Goal: Information Seeking & Learning: Understand process/instructions

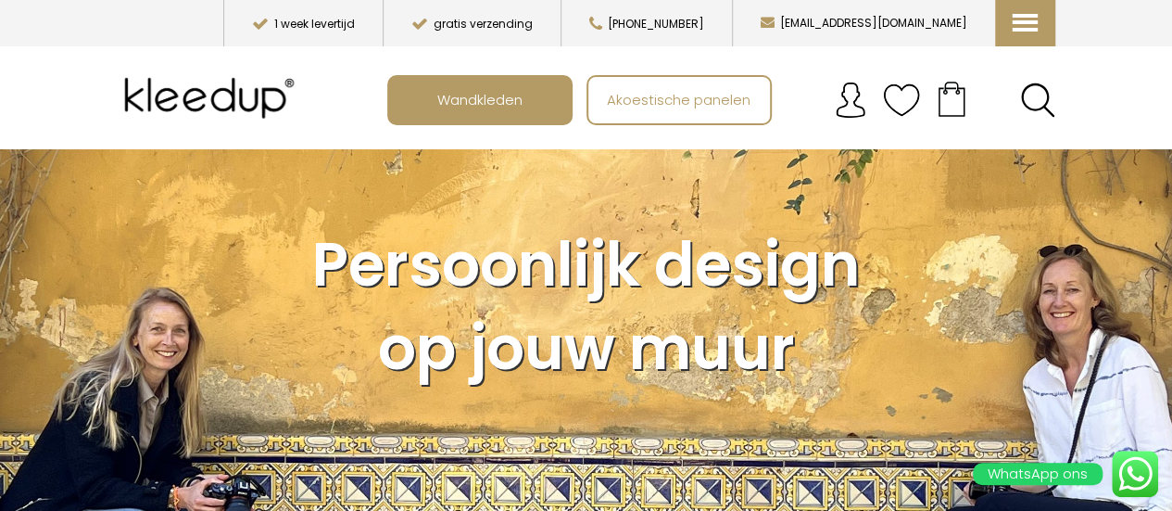
click at [1132, 466] on div "WhatsApp ons" at bounding box center [1061, 473] width 195 height 46
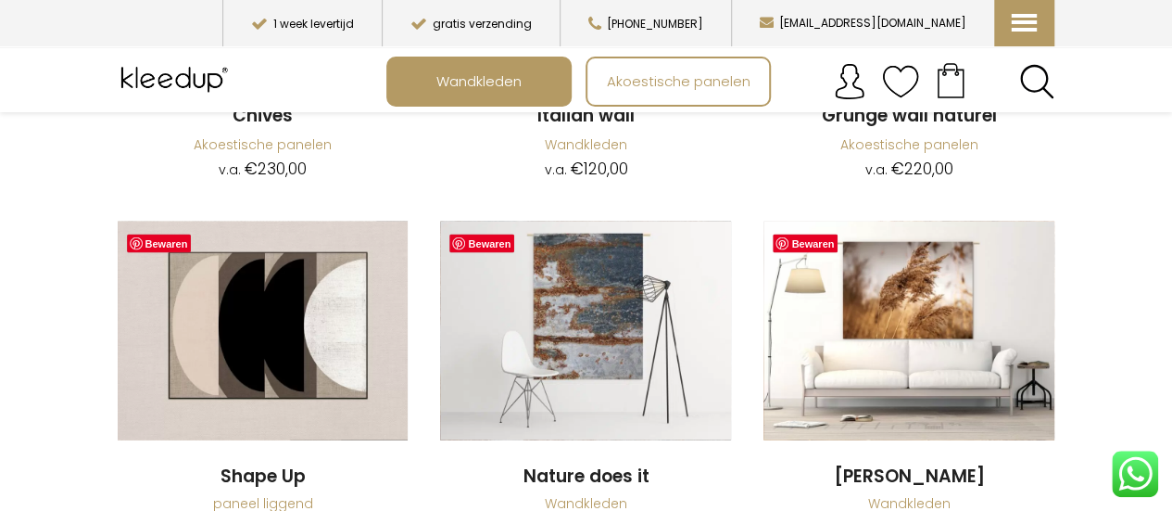
scroll to position [1631, 0]
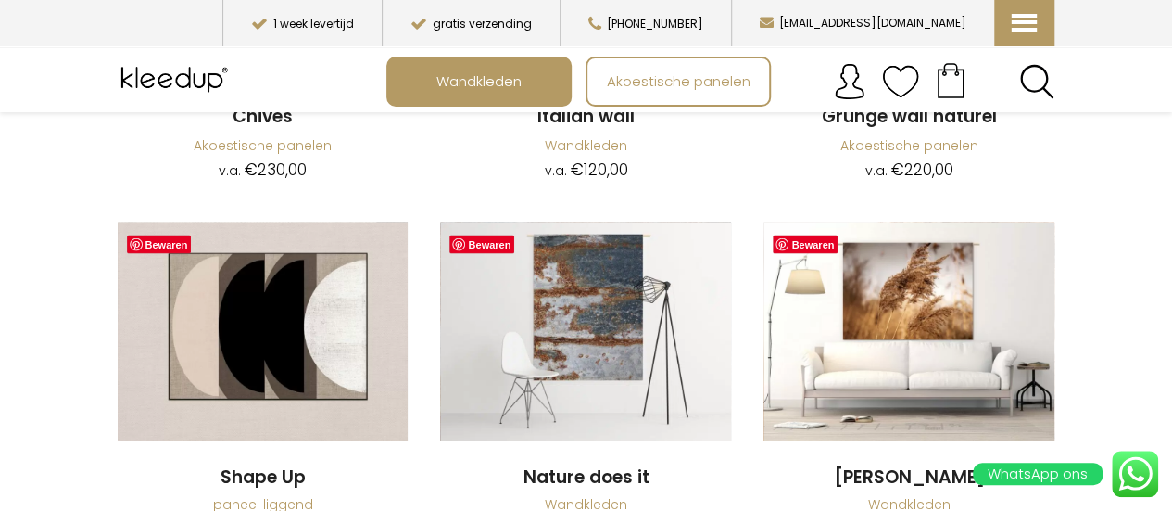
click at [1119, 485] on div "WhatsApp ons" at bounding box center [1061, 473] width 195 height 46
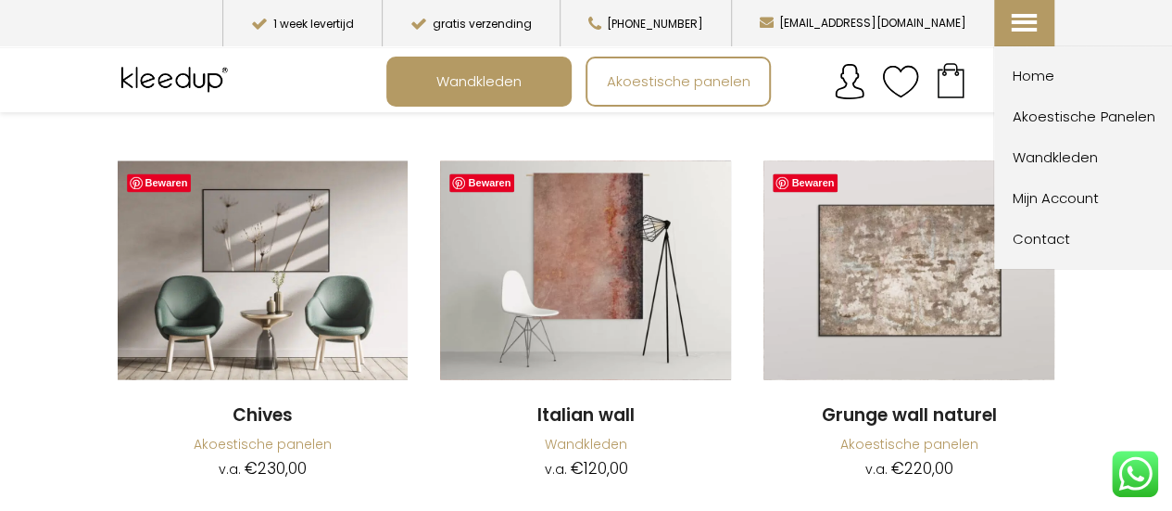
scroll to position [1331, 0]
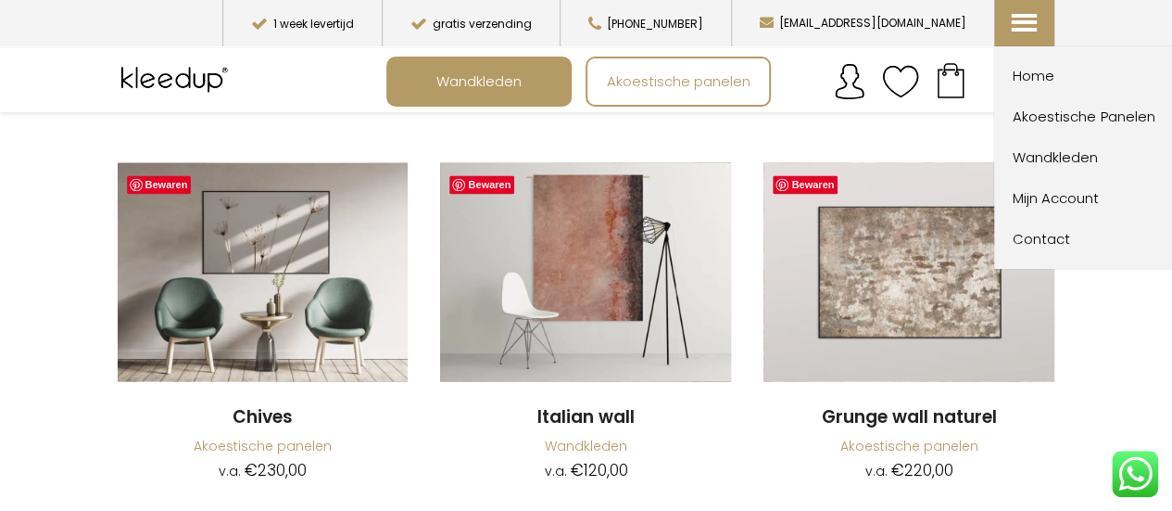
click at [1028, 19] on icon at bounding box center [1022, 9] width 19 height 19
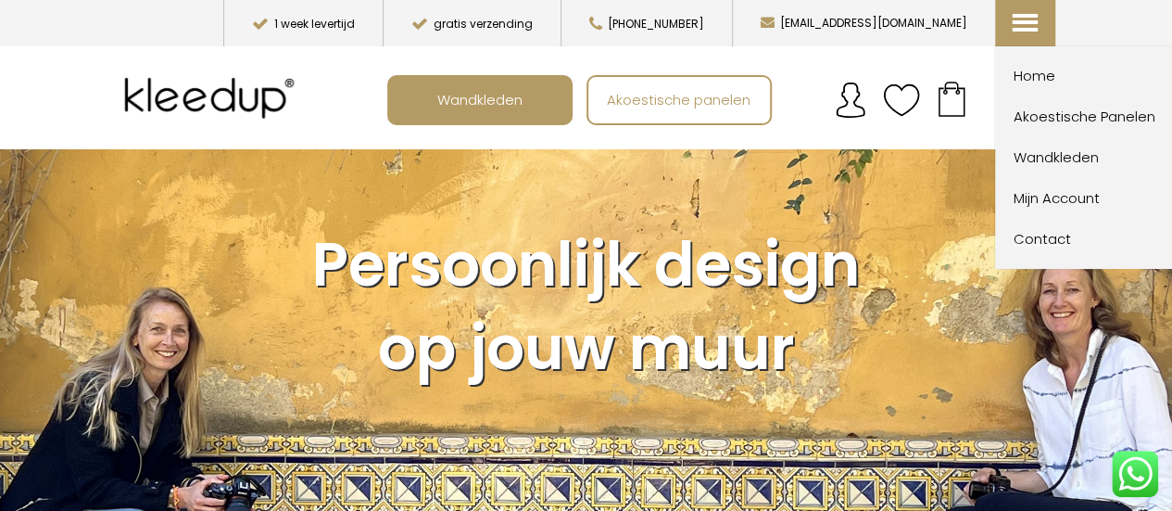
click at [1040, 237] on span "Contact" at bounding box center [1116, 239] width 204 height 22
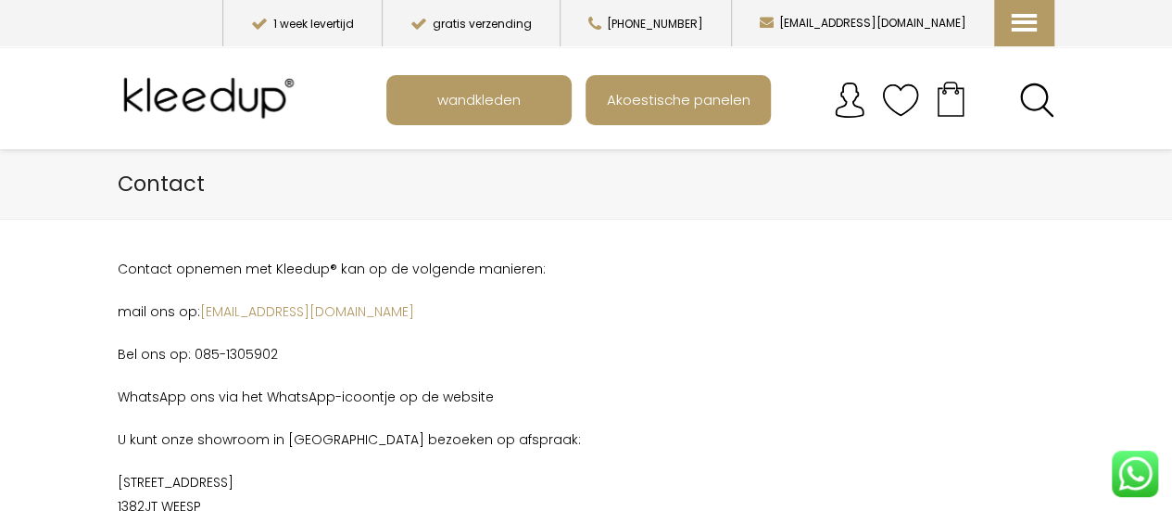
scroll to position [128, 0]
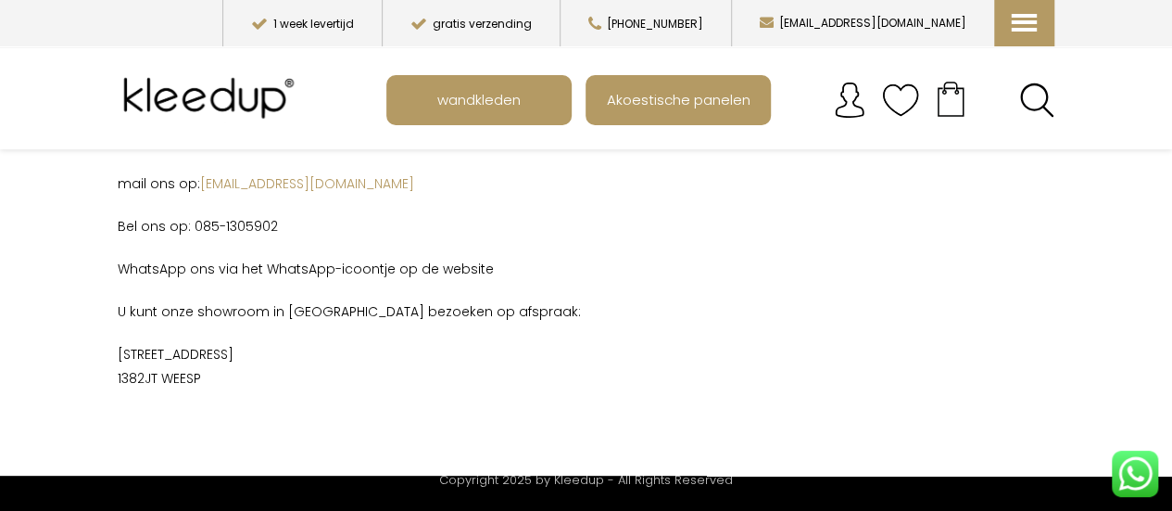
drag, startPoint x: 211, startPoint y: 373, endPoint x: 109, endPoint y: 353, distance: 103.9
click at [109, 353] on div "Contact opnemen met Kleedup® kan op de volgende manieren: mail ons op: [EMAIL_A…" at bounding box center [426, 302] width 644 height 347
copy p "[STREET_ADDRESS]"
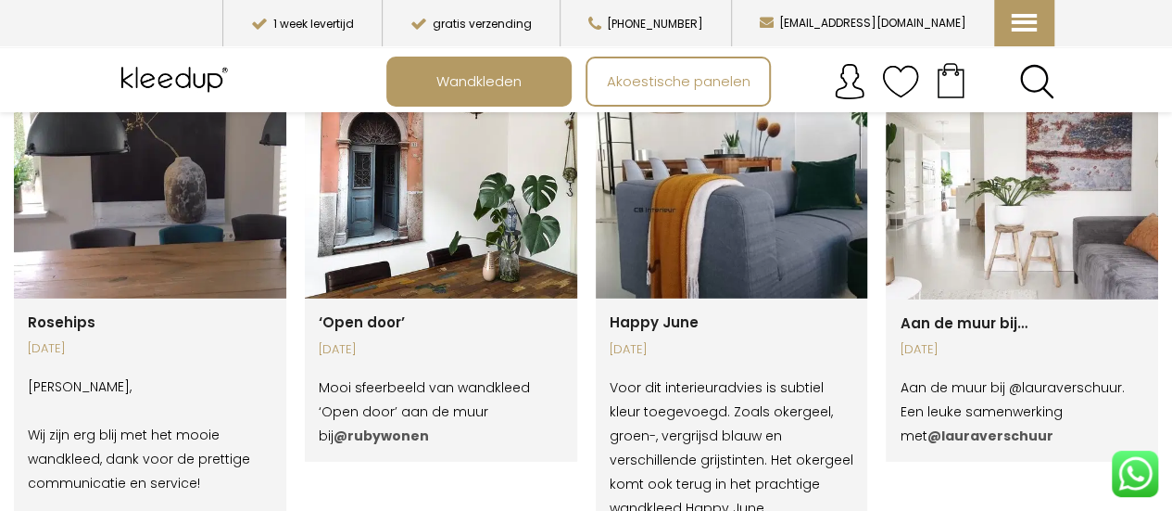
scroll to position [3262, 0]
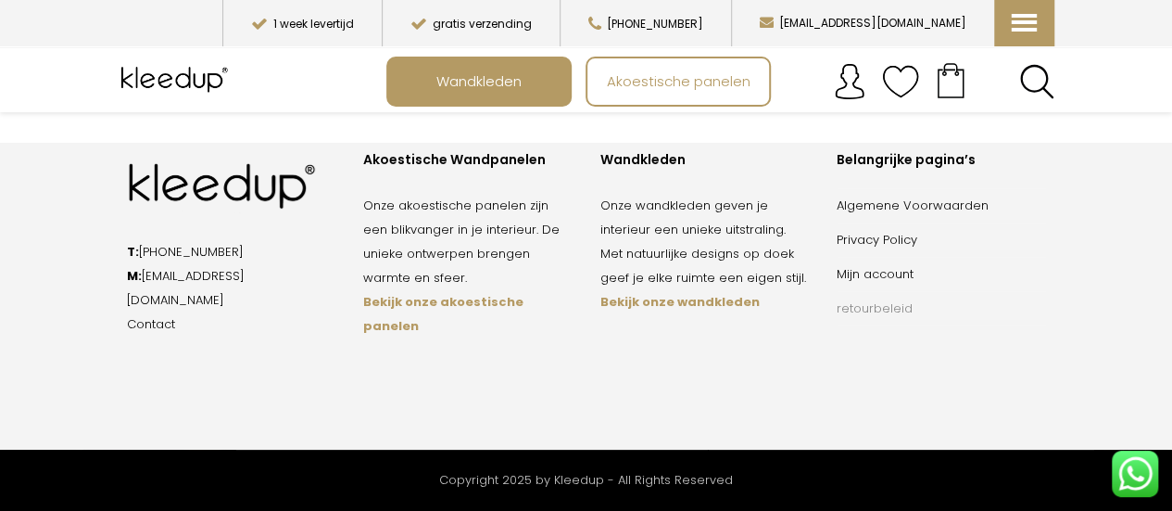
click at [854, 317] on link "retourbeleid" at bounding box center [875, 308] width 76 height 18
